Goal: Task Accomplishment & Management: Use online tool/utility

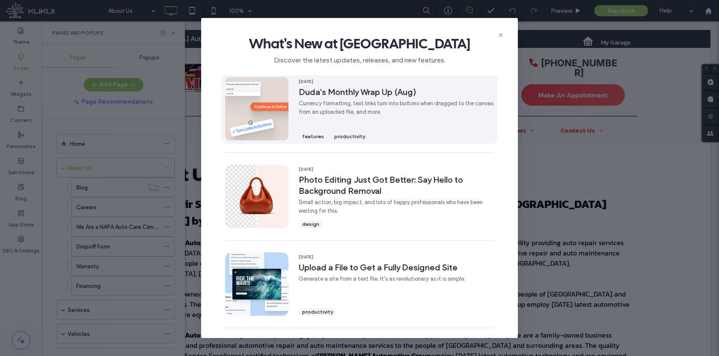
scroll to position [272, 0]
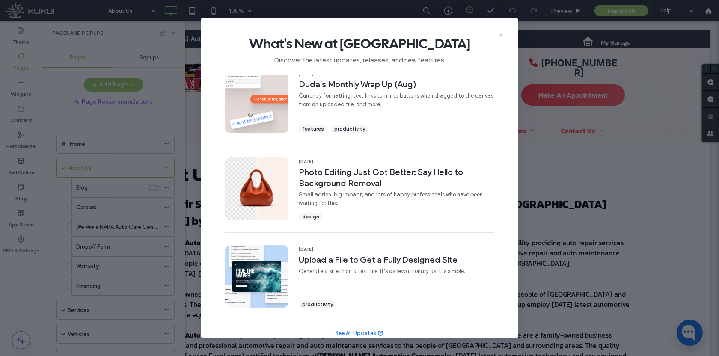
click at [501, 32] on icon at bounding box center [500, 35] width 7 height 7
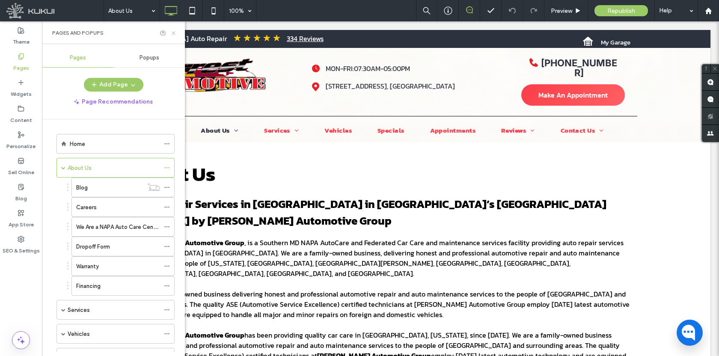
click at [173, 33] on icon at bounding box center [173, 33] width 6 height 6
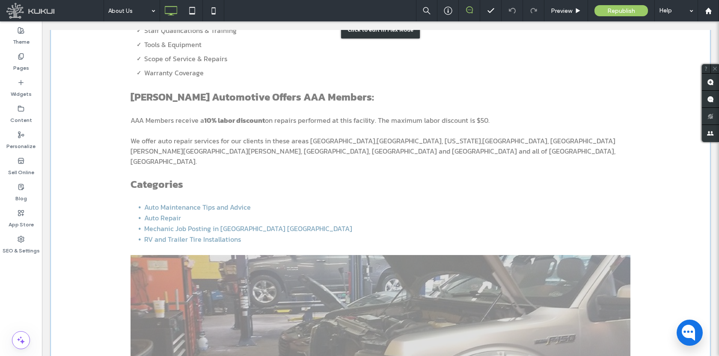
scroll to position [584, 0]
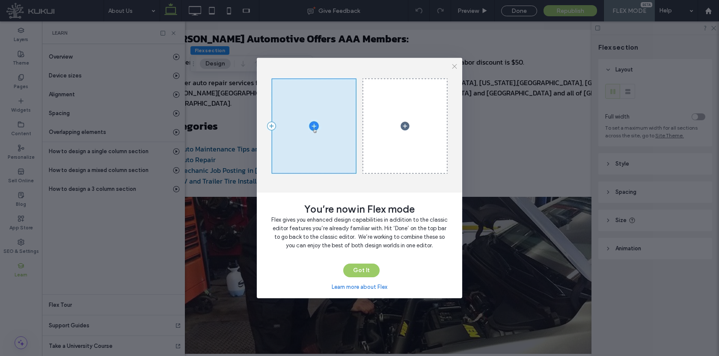
scroll to position [0, 98]
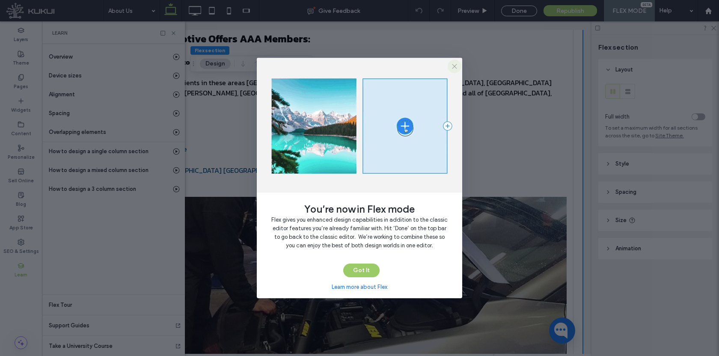
click at [458, 67] on span "button" at bounding box center [454, 66] width 14 height 14
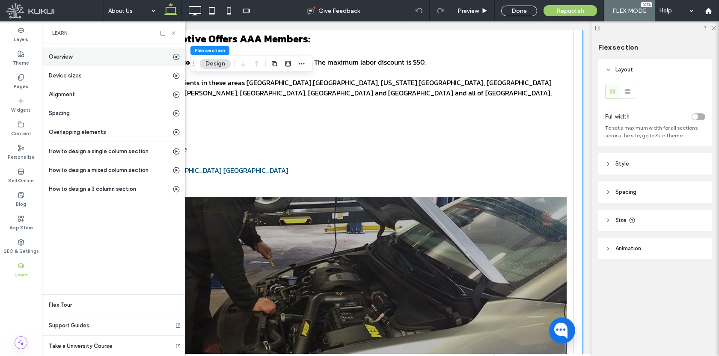
click at [88, 56] on div "Overview" at bounding box center [113, 56] width 143 height 19
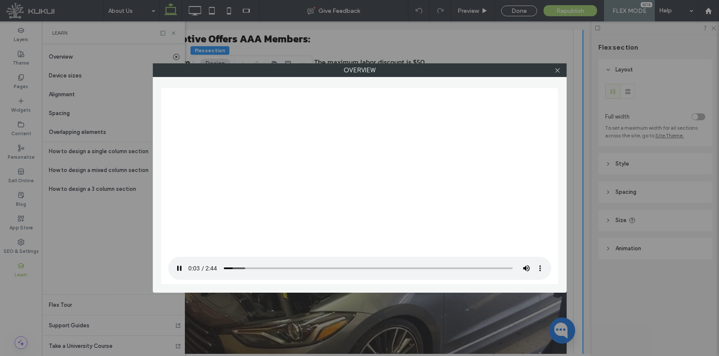
click at [561, 71] on div at bounding box center [557, 70] width 13 height 13
click at [173, 33] on div "Overview" at bounding box center [359, 178] width 719 height 356
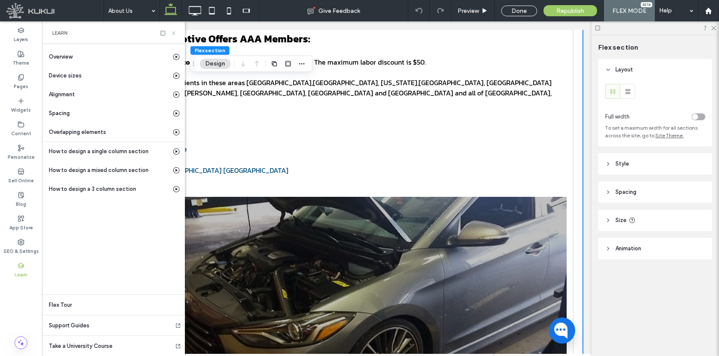
click at [174, 34] on use at bounding box center [173, 32] width 3 height 3
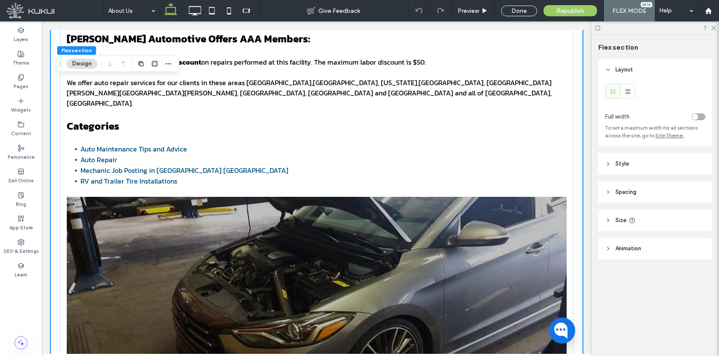
scroll to position [0, 0]
click at [125, 165] on link "Mechanic Job Posting in [GEOGRAPHIC_DATA] [GEOGRAPHIC_DATA]" at bounding box center [184, 170] width 208 height 10
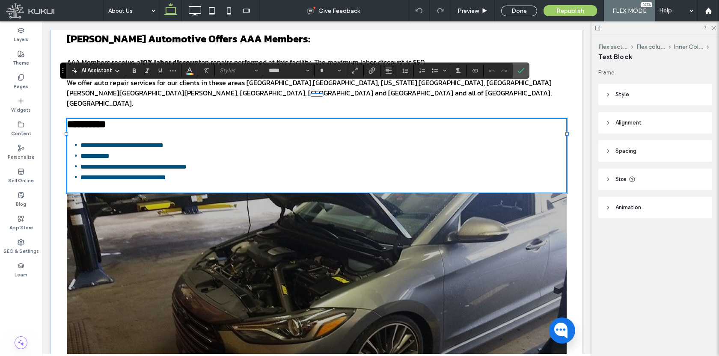
type input "*****"
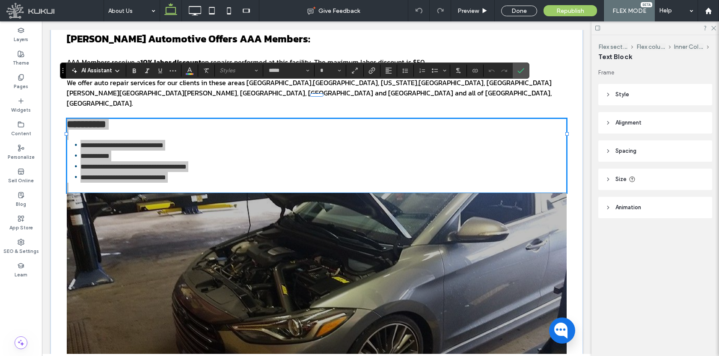
click at [125, 216] on video at bounding box center [74, 244] width 113 height 56
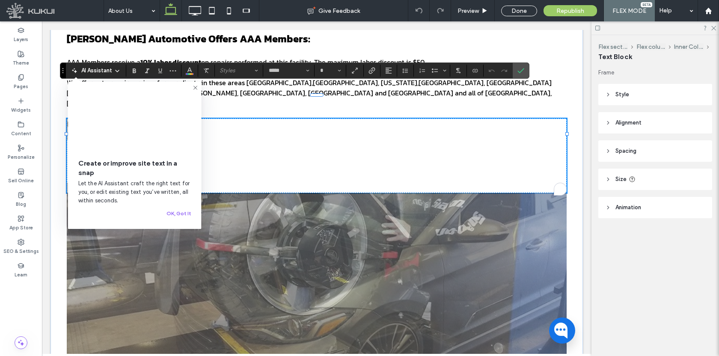
click at [125, 135] on video at bounding box center [134, 120] width 113 height 56
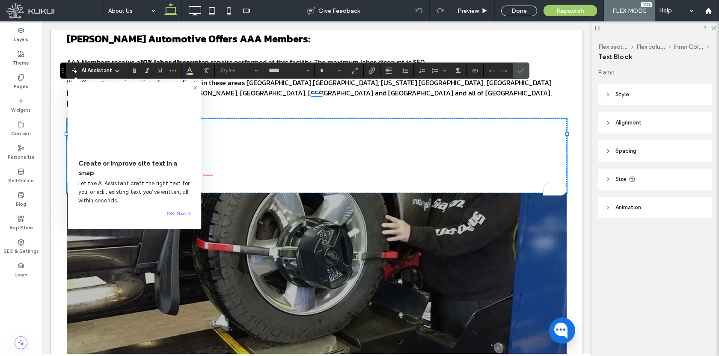
click at [195, 88] on icon at bounding box center [195, 87] width 7 height 7
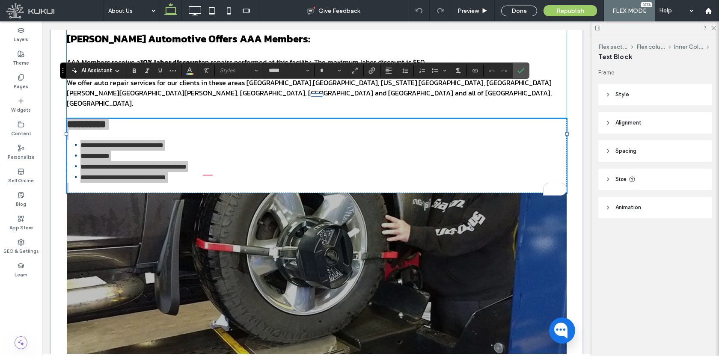
click at [529, 77] on p "We offer auto repair services for our clients in these areas [GEOGRAPHIC_DATA],…" at bounding box center [317, 92] width 500 height 31
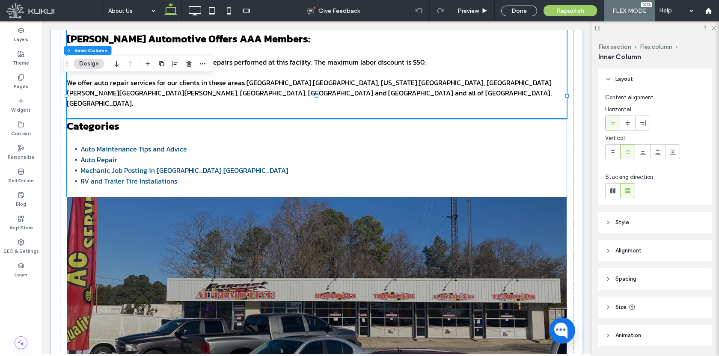
click at [129, 165] on link "Mechanic Job Posting in [GEOGRAPHIC_DATA] [GEOGRAPHIC_DATA]" at bounding box center [184, 170] width 208 height 10
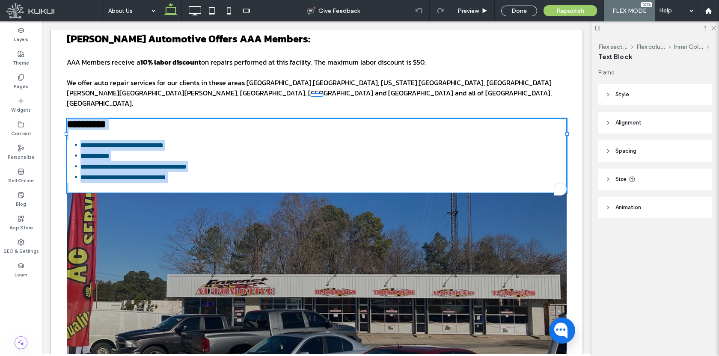
type input "*****"
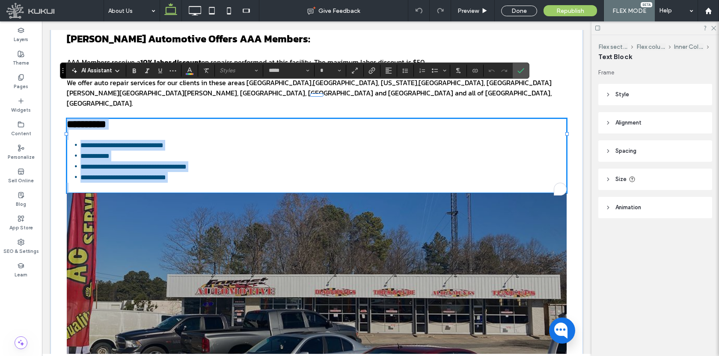
click at [113, 163] on link "**********" at bounding box center [133, 166] width 106 height 6
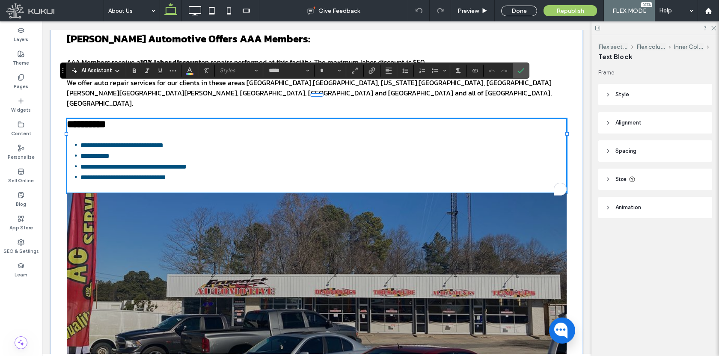
type input "**"
drag, startPoint x: 77, startPoint y: 136, endPoint x: 250, endPoint y: 137, distance: 172.8
click at [250, 161] on li "**********" at bounding box center [323, 166] width 486 height 11
click at [372, 70] on icon "Link" at bounding box center [371, 70] width 7 height 7
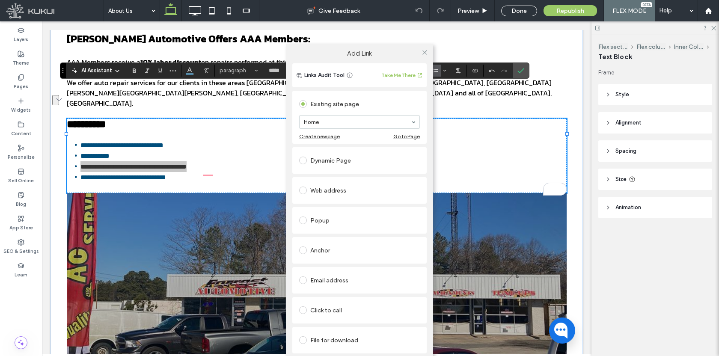
click at [326, 158] on div "Dynamic Page" at bounding box center [359, 161] width 121 height 14
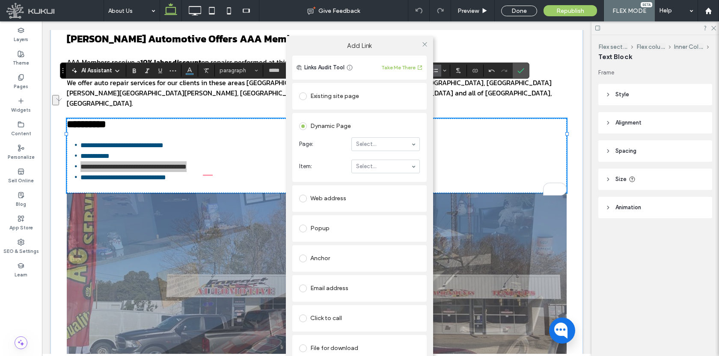
click at [332, 101] on div "Existing site page" at bounding box center [359, 96] width 121 height 14
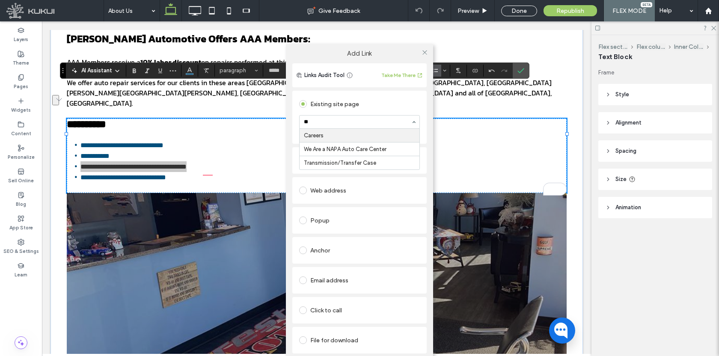
type input "***"
click at [423, 50] on icon at bounding box center [424, 52] width 6 height 6
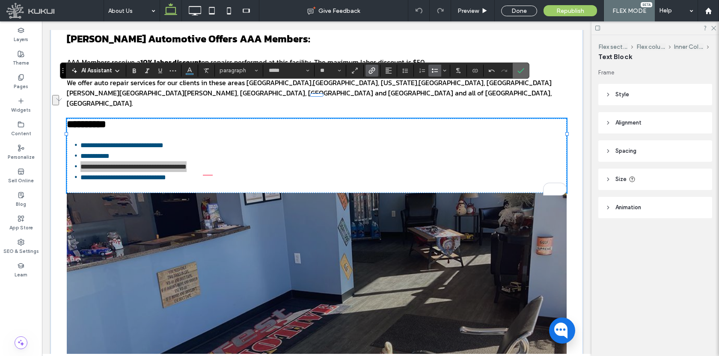
click at [518, 71] on icon "Confirm" at bounding box center [520, 70] width 7 height 7
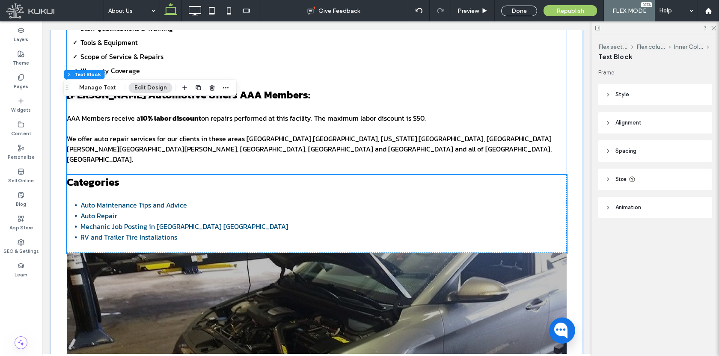
scroll to position [457, 0]
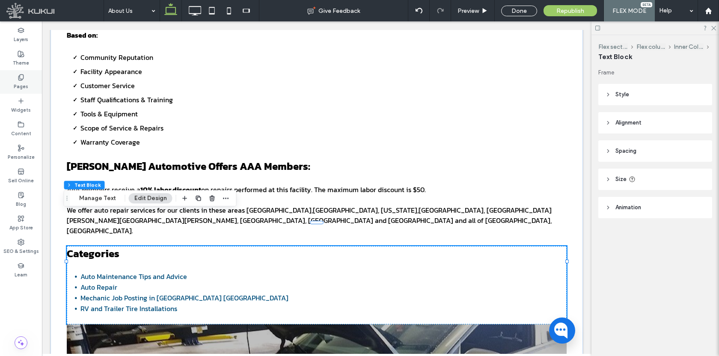
click at [20, 74] on use at bounding box center [20, 77] width 5 height 6
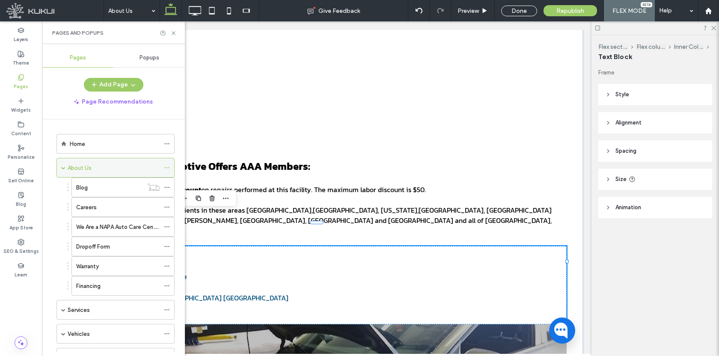
click at [65, 169] on span at bounding box center [63, 168] width 4 height 4
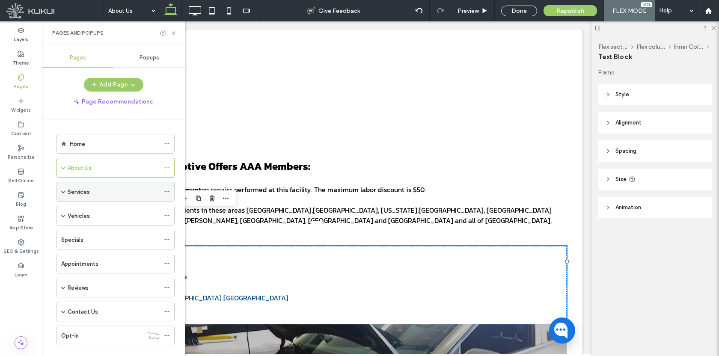
click at [63, 192] on span at bounding box center [63, 191] width 4 height 4
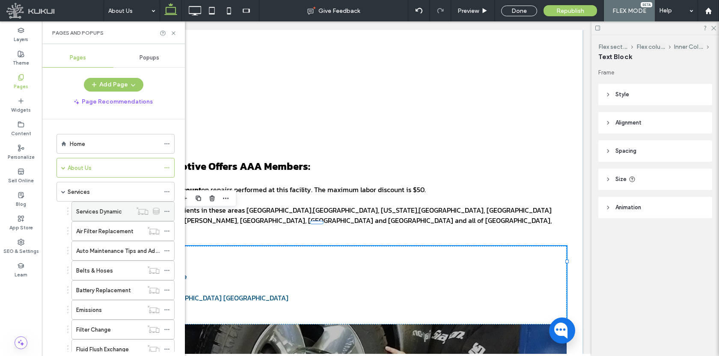
click at [169, 213] on icon at bounding box center [167, 211] width 6 height 6
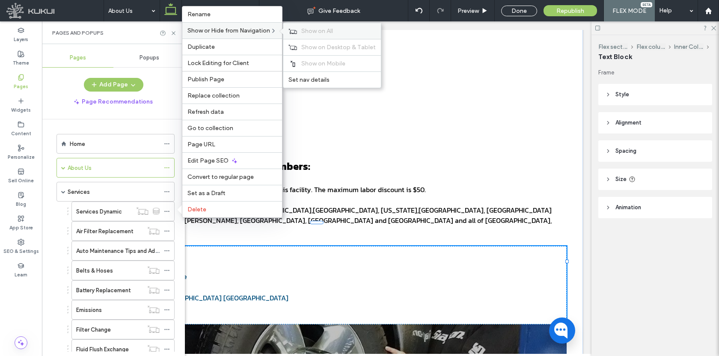
click at [311, 33] on span "Show on All" at bounding box center [317, 30] width 32 height 7
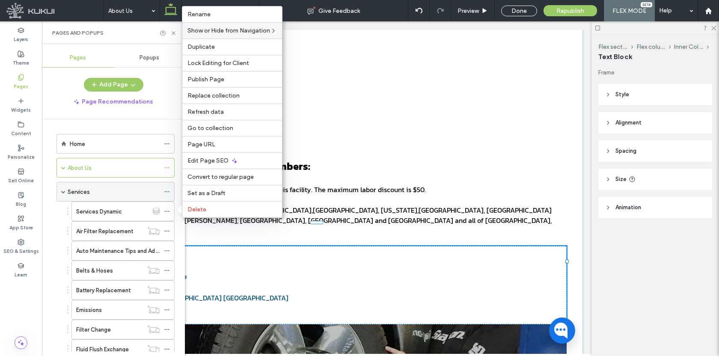
click at [64, 192] on span at bounding box center [63, 191] width 4 height 4
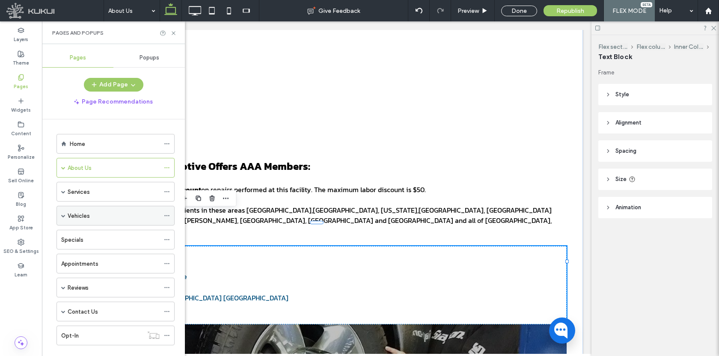
click at [64, 214] on span at bounding box center [63, 215] width 4 height 4
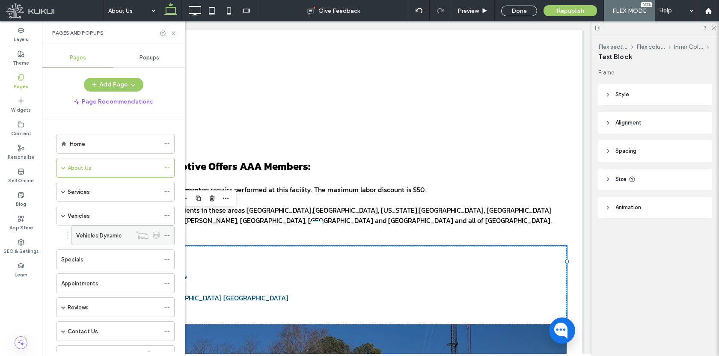
click at [166, 234] on icon at bounding box center [167, 235] width 6 height 6
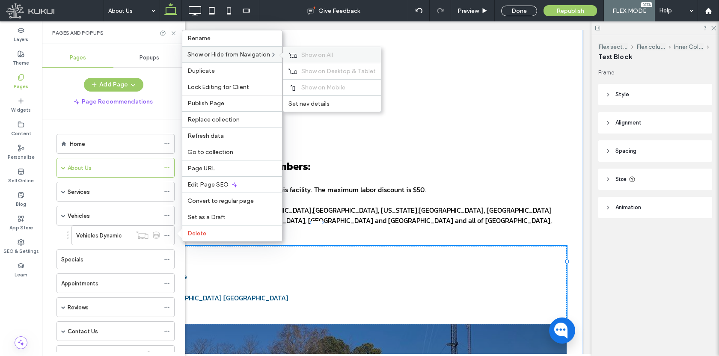
click at [296, 55] on icon at bounding box center [292, 55] width 9 height 6
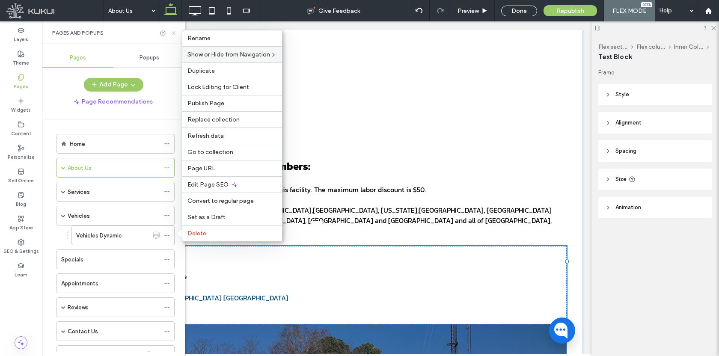
click at [174, 35] on icon at bounding box center [173, 33] width 6 height 6
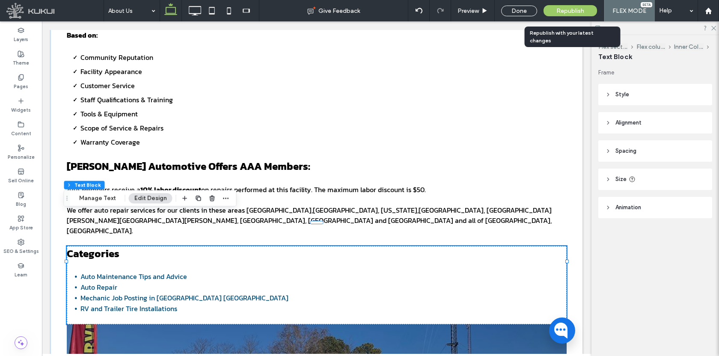
click at [566, 15] on div "Republish" at bounding box center [569, 10] width 53 height 11
